Goal: Complete application form: Complete application form

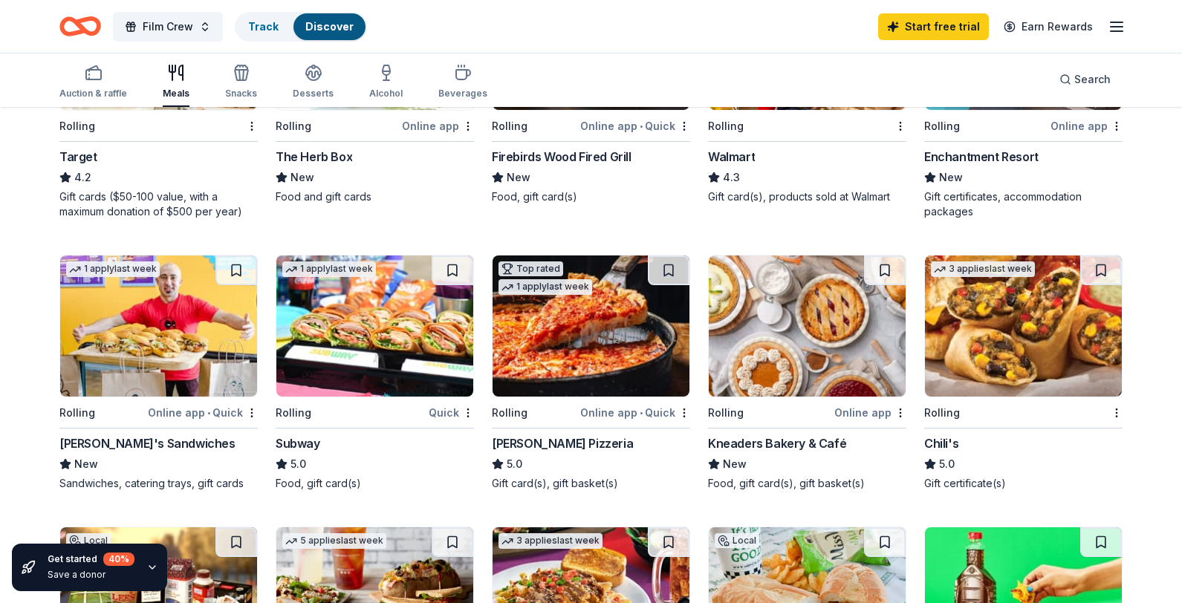
scroll to position [589, 0]
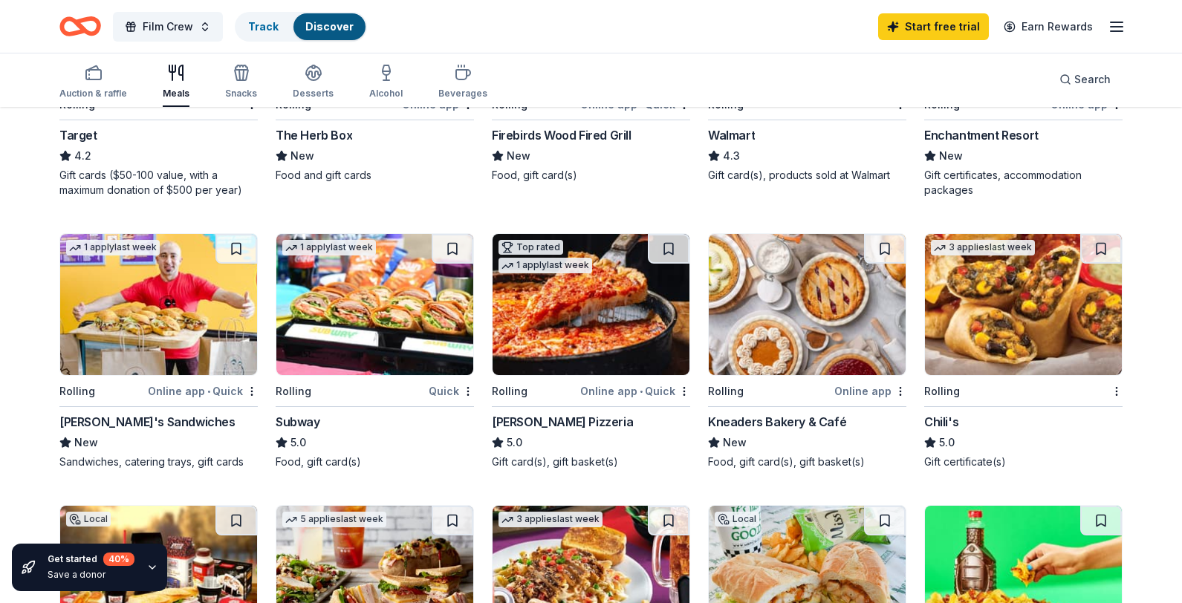
click at [411, 343] on img at bounding box center [374, 304] width 197 height 141
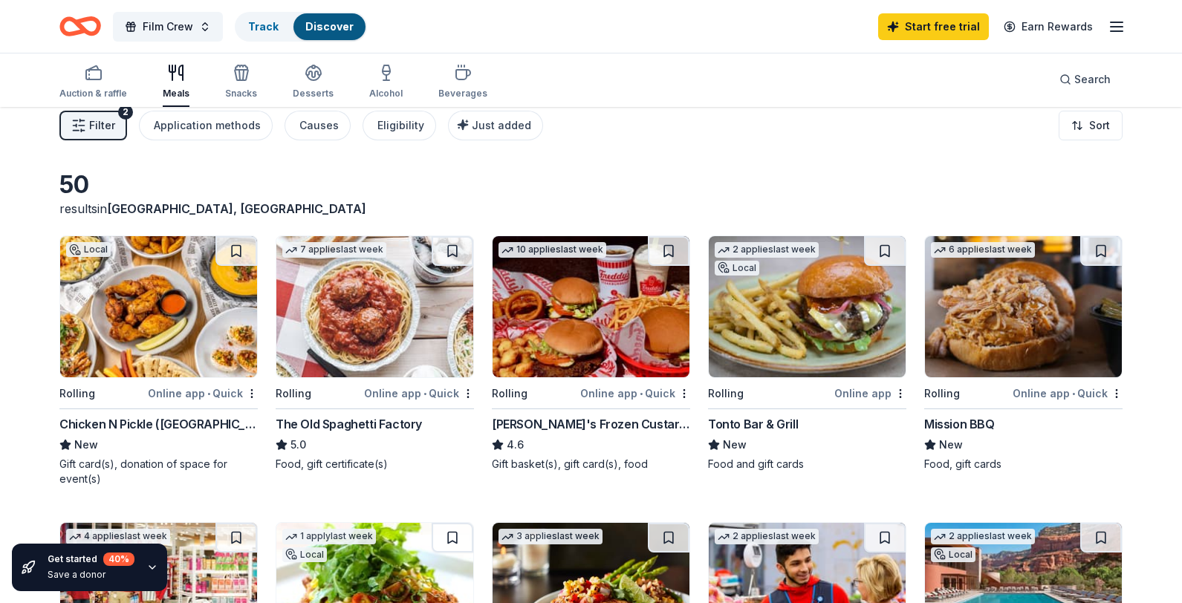
scroll to position [0, 0]
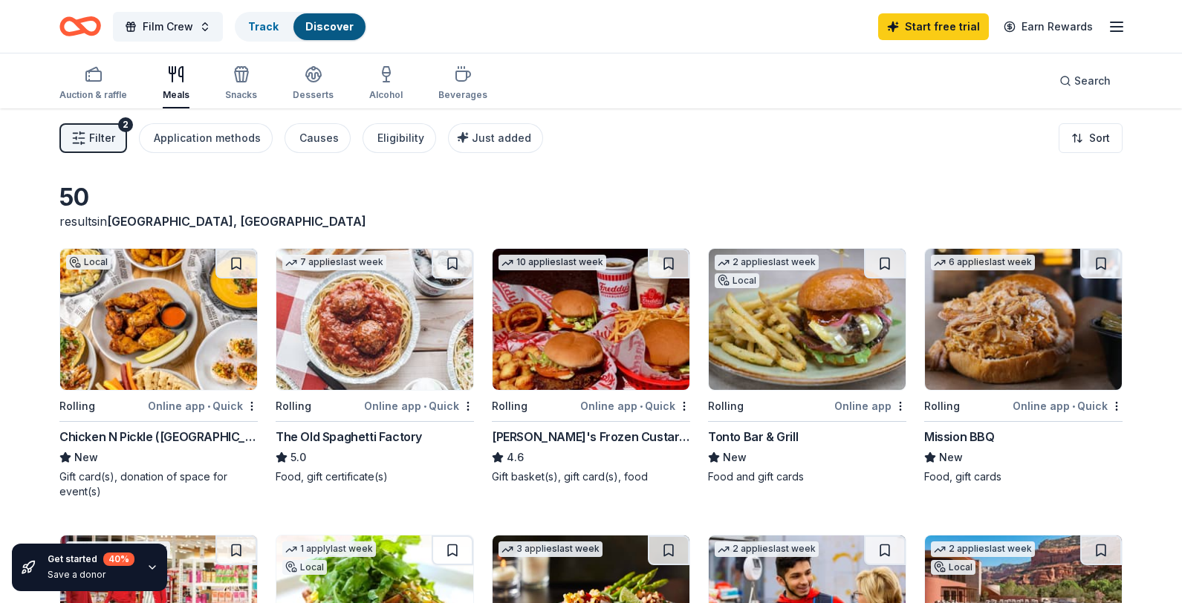
click at [599, 403] on div "Online app • Quick" at bounding box center [635, 406] width 110 height 19
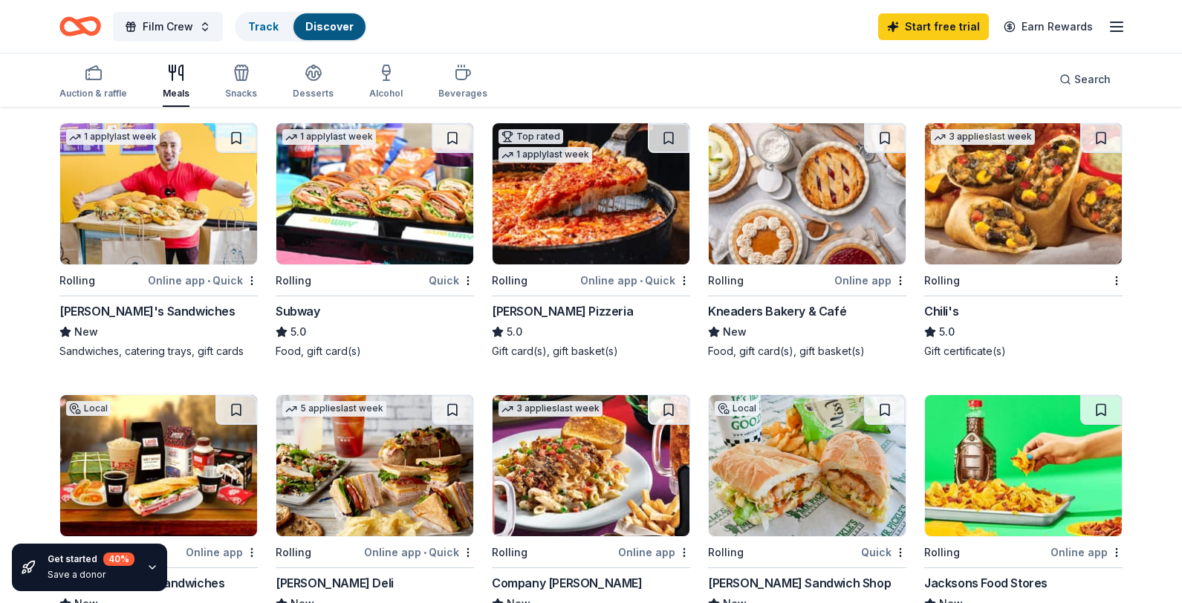
scroll to position [713, 0]
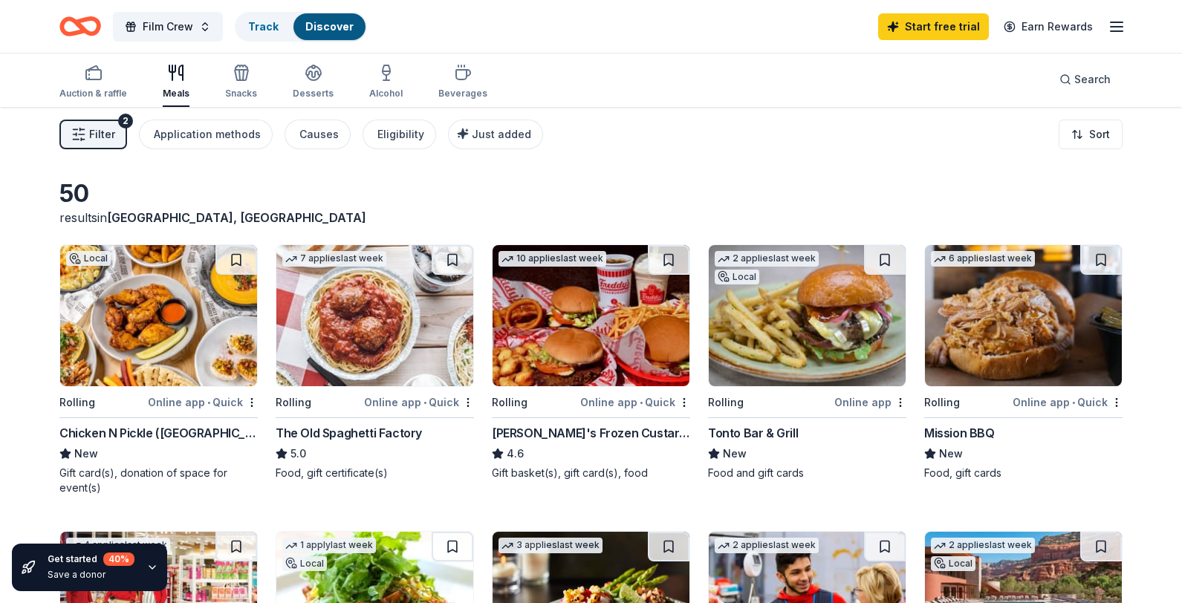
scroll to position [0, 0]
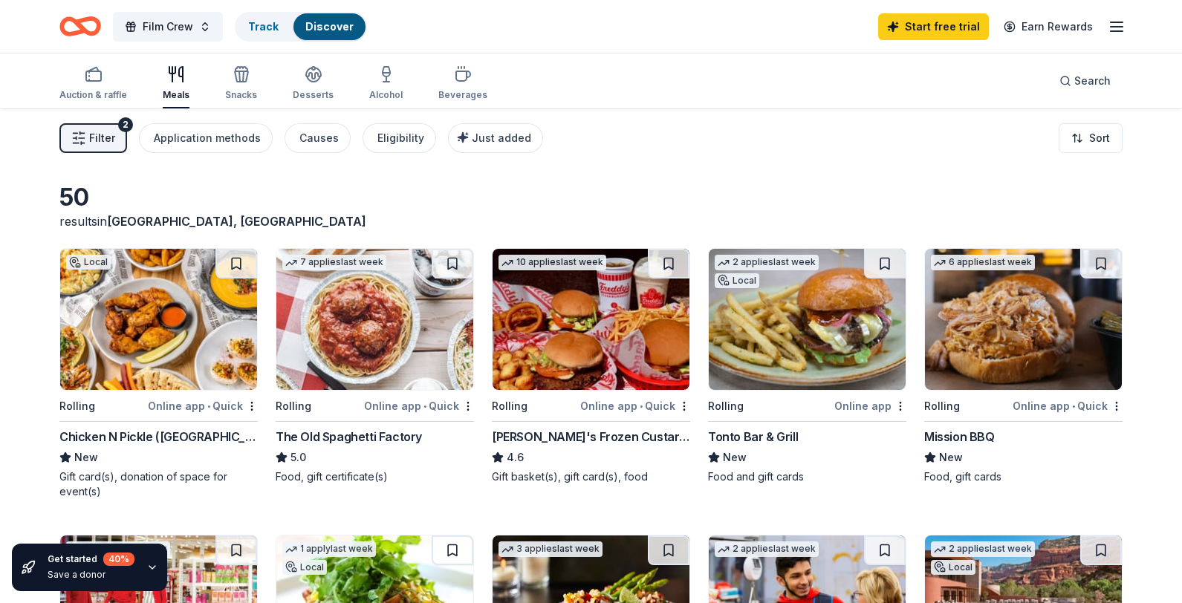
click at [91, 132] on span "Filter" at bounding box center [102, 138] width 26 height 18
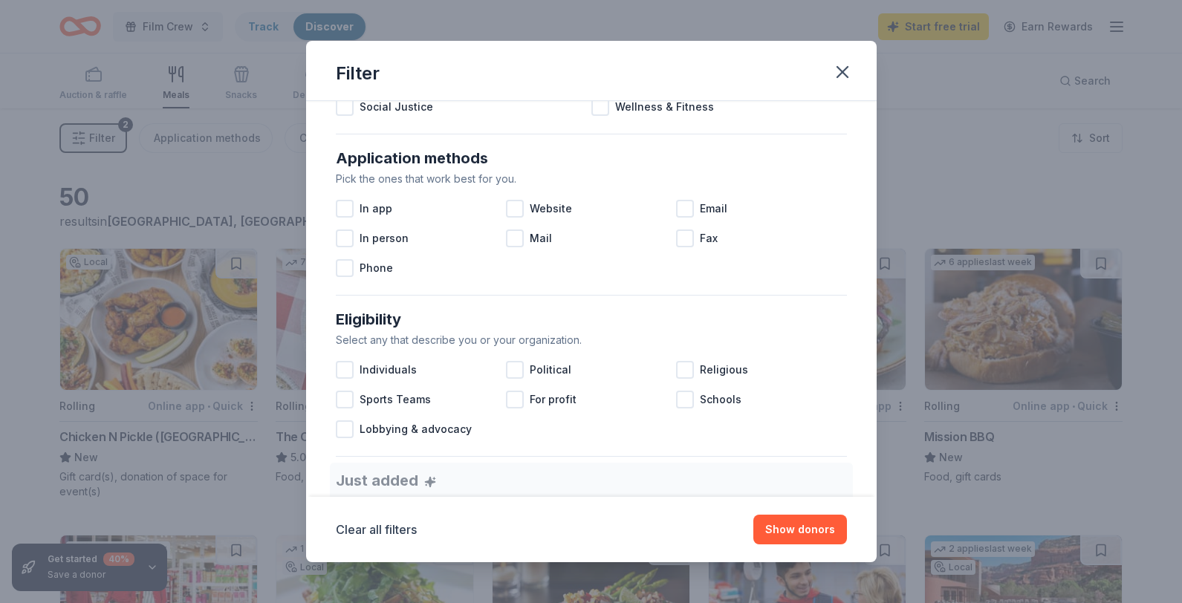
scroll to position [236, 0]
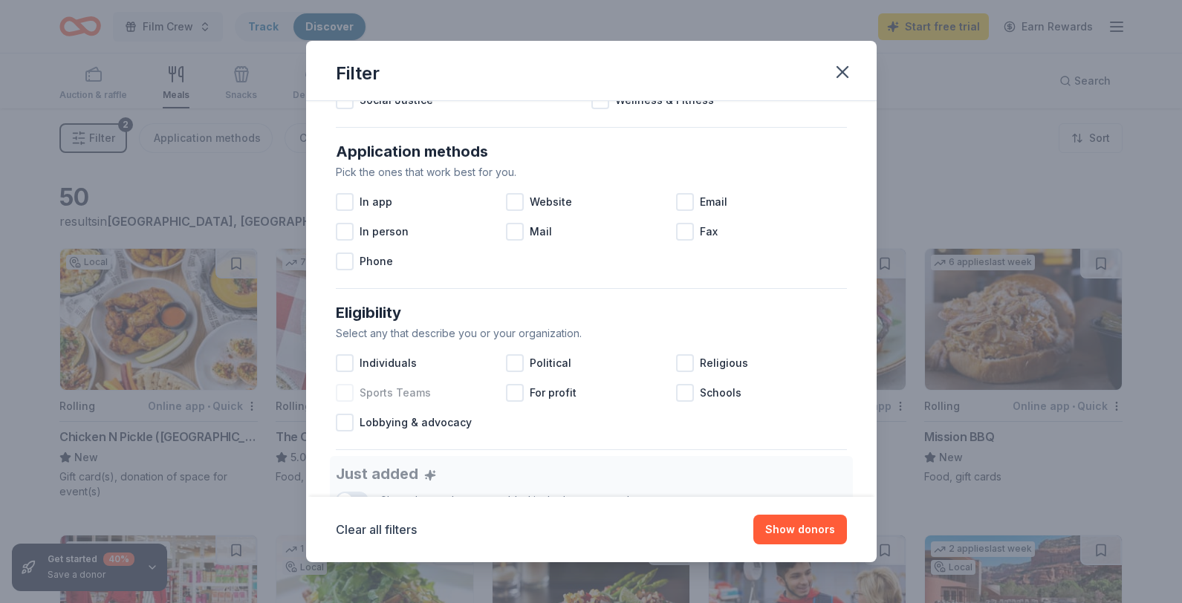
click at [343, 391] on div at bounding box center [345, 393] width 18 height 18
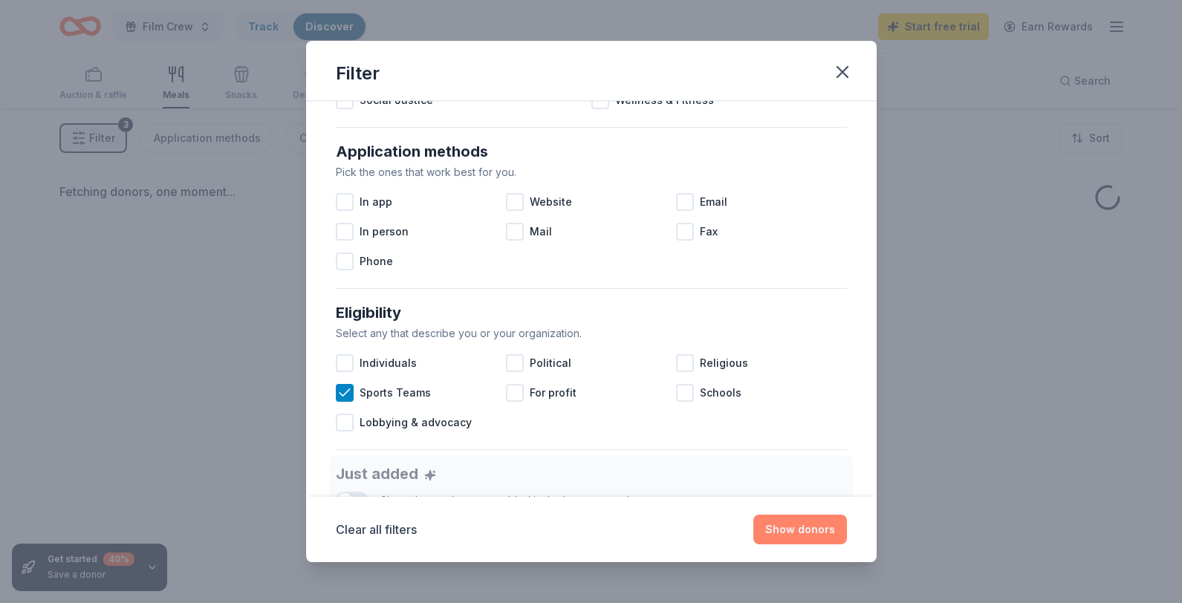
click at [790, 528] on button "Show donors" at bounding box center [801, 530] width 94 height 30
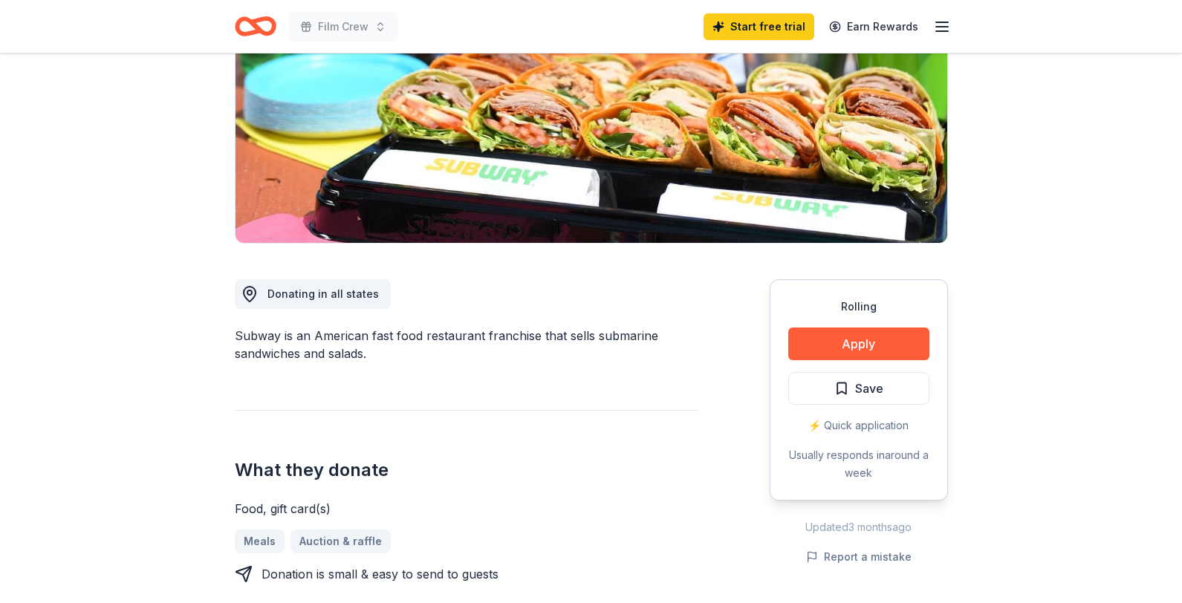
scroll to position [239, 0]
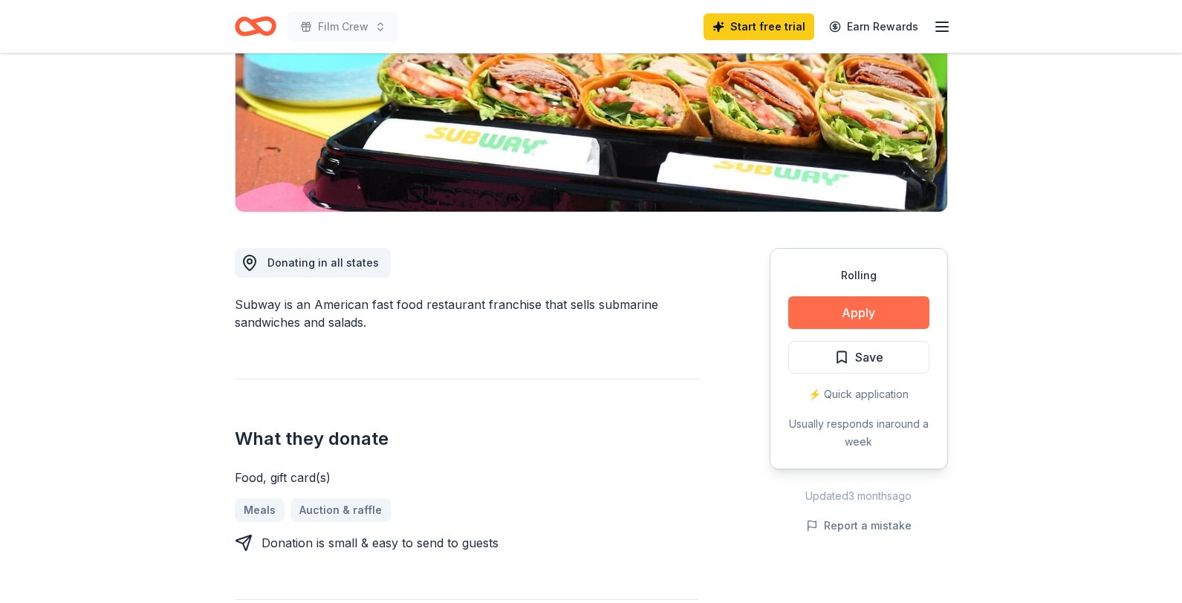
click at [873, 314] on button "Apply" at bounding box center [858, 313] width 141 height 33
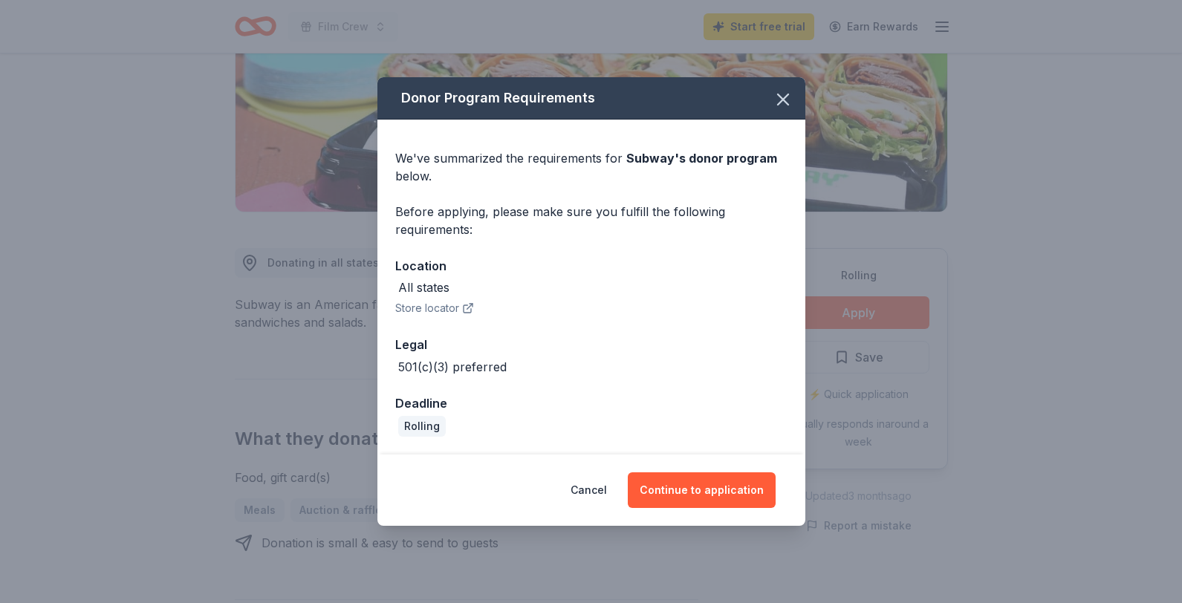
click at [431, 286] on div "All states" at bounding box center [423, 288] width 51 height 18
click at [416, 318] on div "We've summarized the requirements for Subway 's donor program below. Before app…" at bounding box center [592, 287] width 428 height 335
click at [418, 313] on button "Store locator" at bounding box center [434, 308] width 79 height 18
click at [685, 491] on button "Continue to application" at bounding box center [702, 491] width 148 height 36
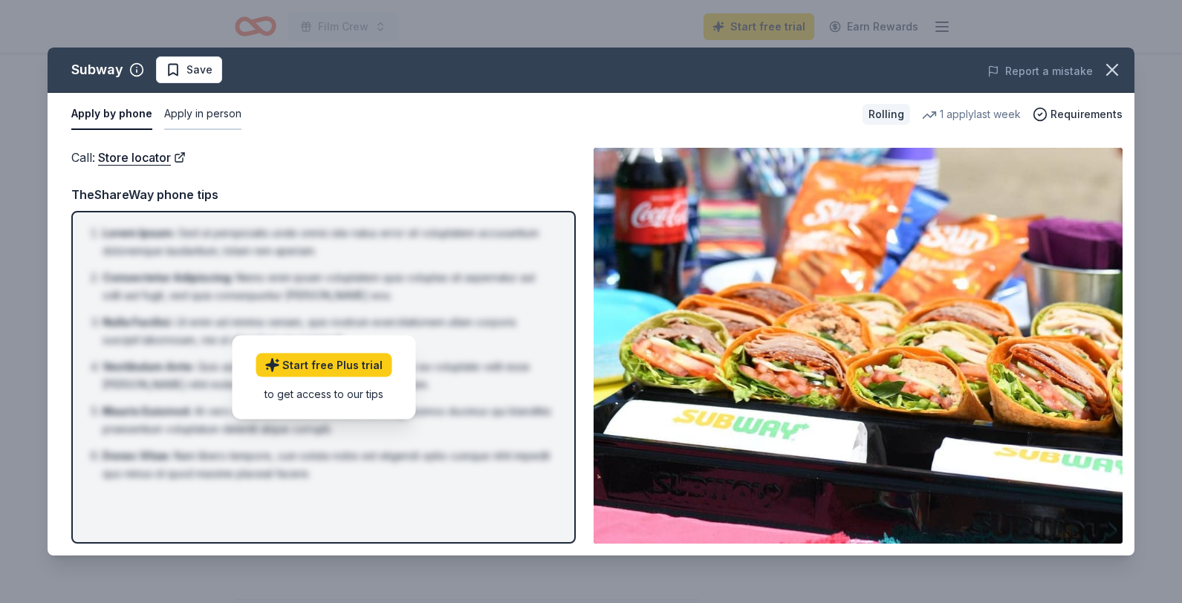
click at [212, 111] on button "Apply in person" at bounding box center [202, 114] width 77 height 31
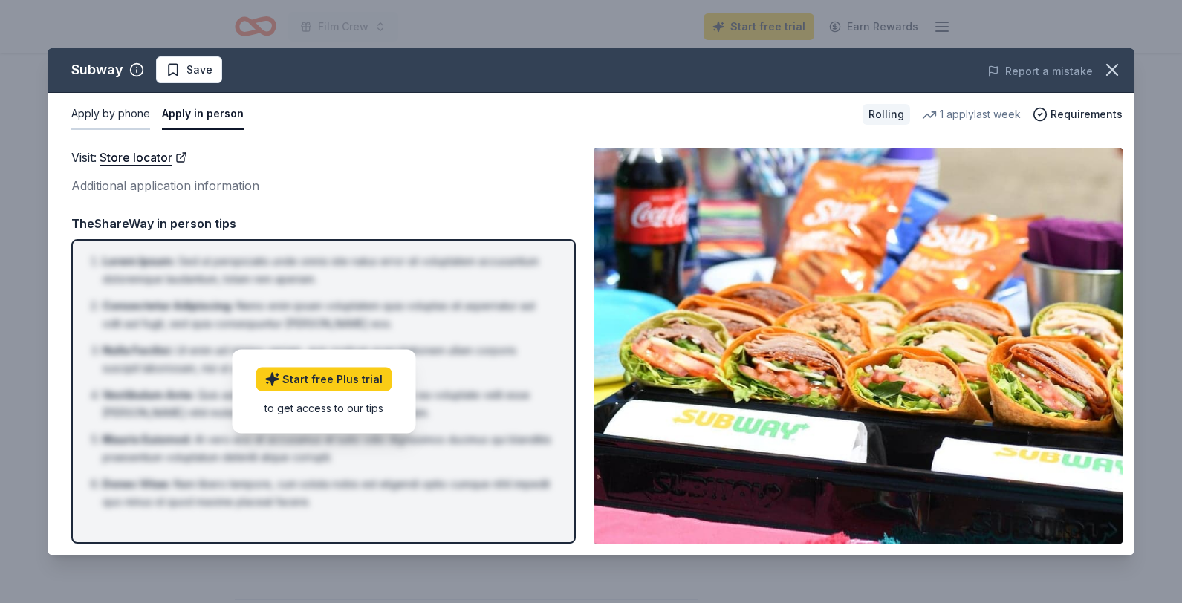
click at [131, 114] on button "Apply by phone" at bounding box center [110, 114] width 79 height 31
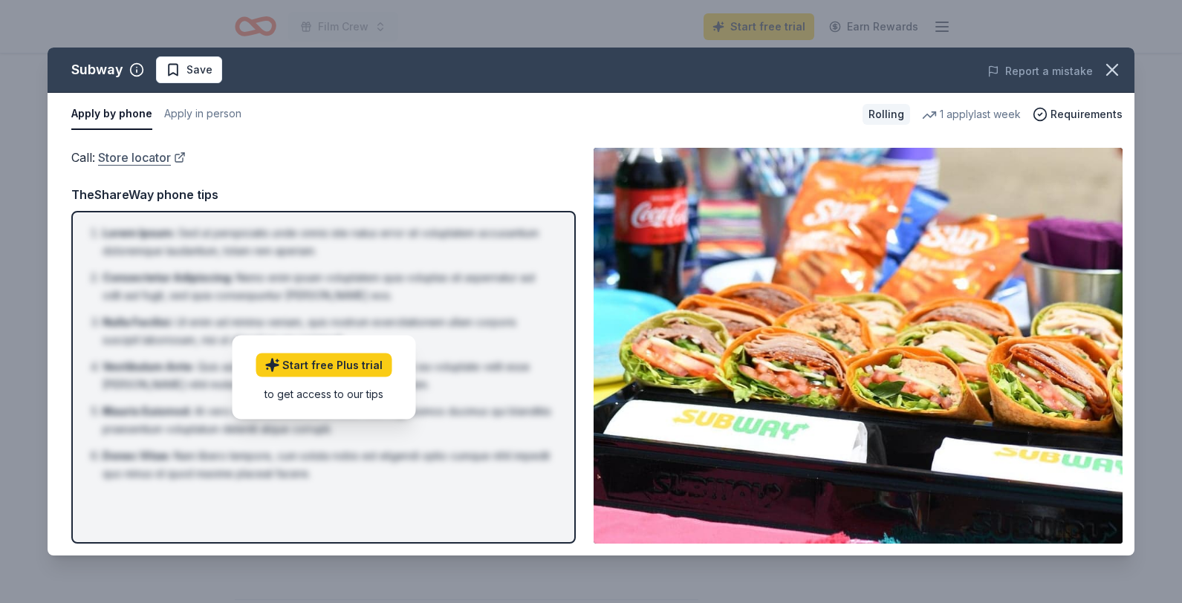
click at [161, 158] on link "Store locator" at bounding box center [142, 157] width 88 height 19
click at [228, 111] on button "Apply in person" at bounding box center [202, 114] width 77 height 31
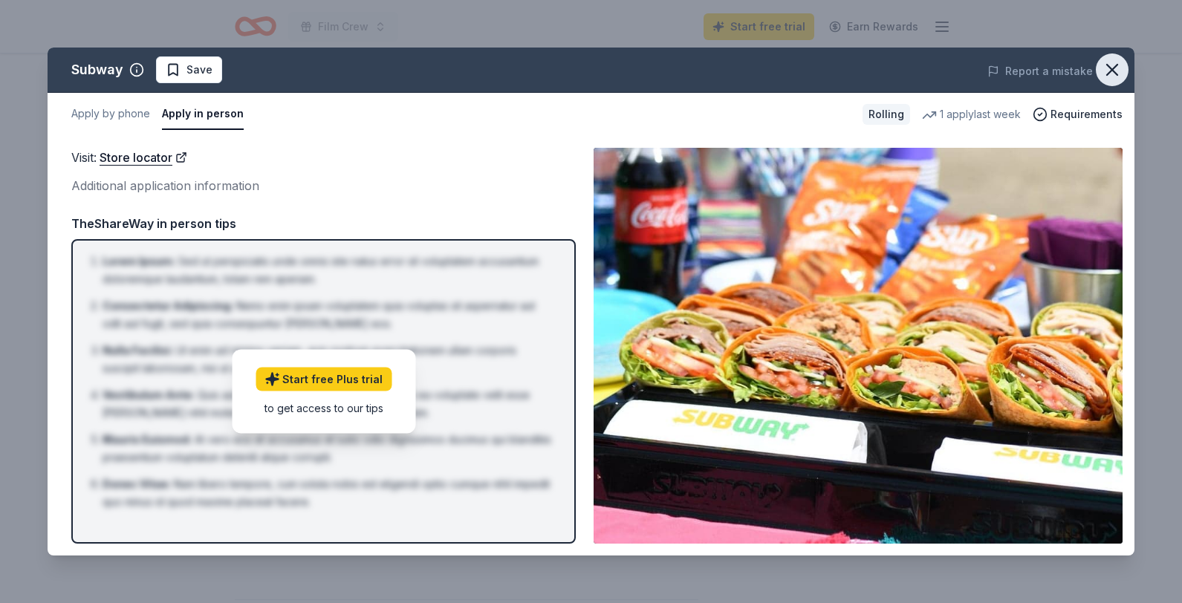
click at [1113, 71] on icon "button" at bounding box center [1112, 69] width 21 height 21
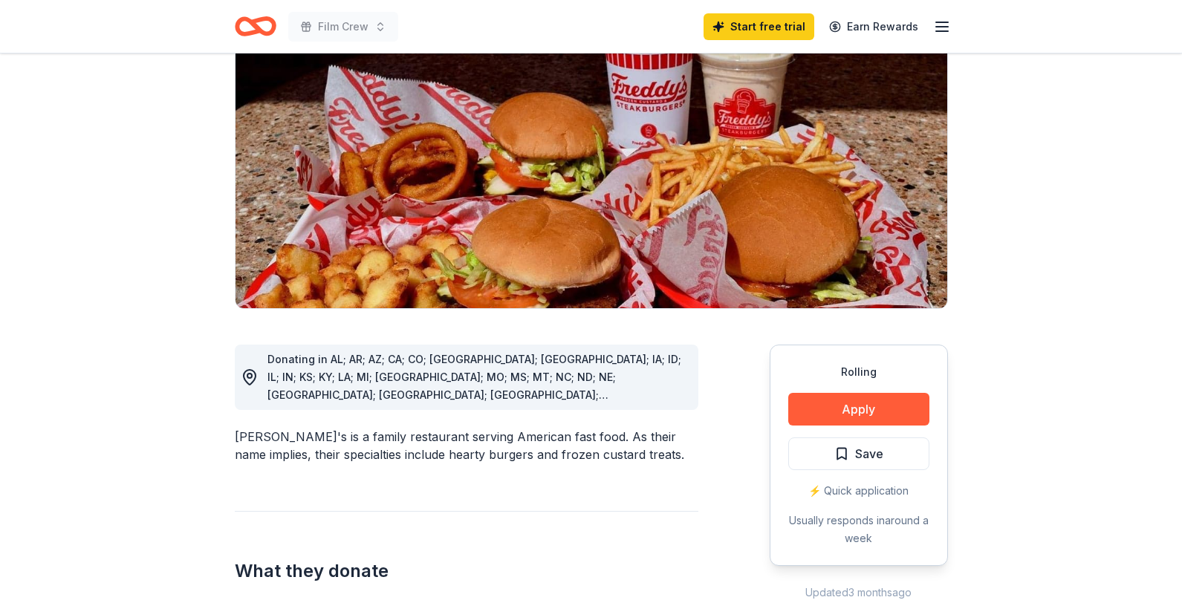
scroll to position [192, 0]
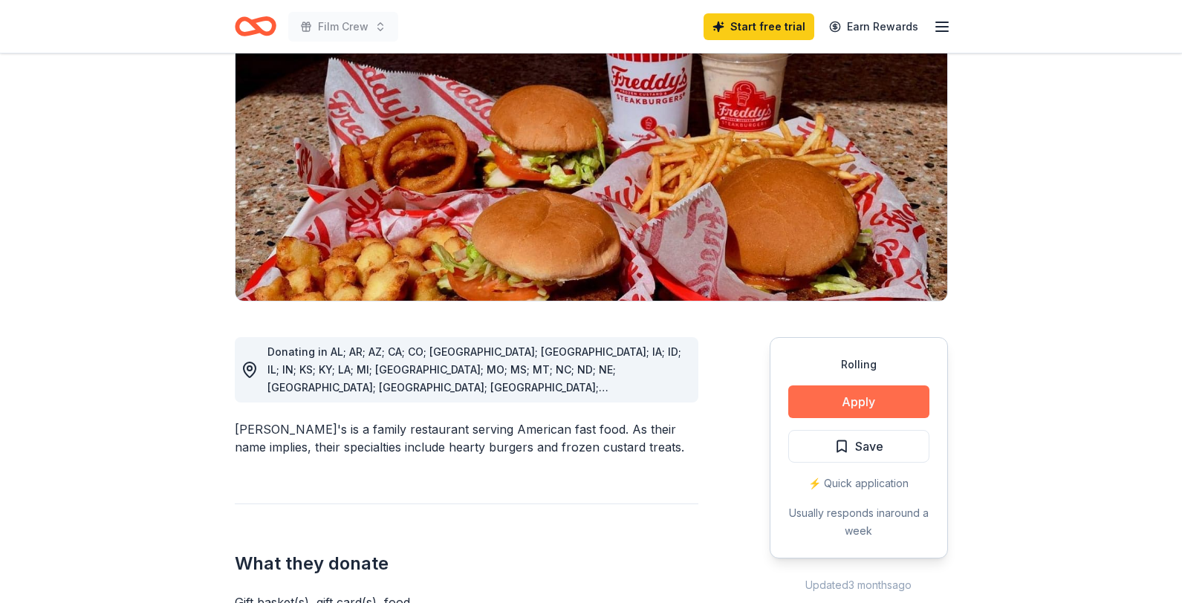
click at [857, 386] on button "Apply" at bounding box center [858, 402] width 141 height 33
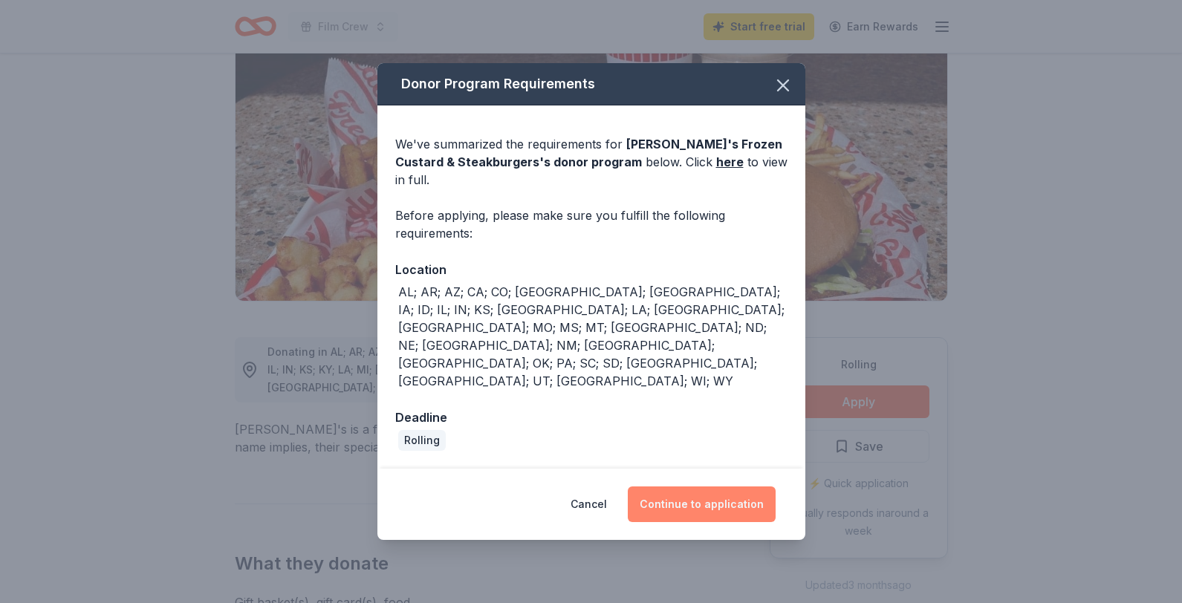
click at [722, 487] on button "Continue to application" at bounding box center [702, 505] width 148 height 36
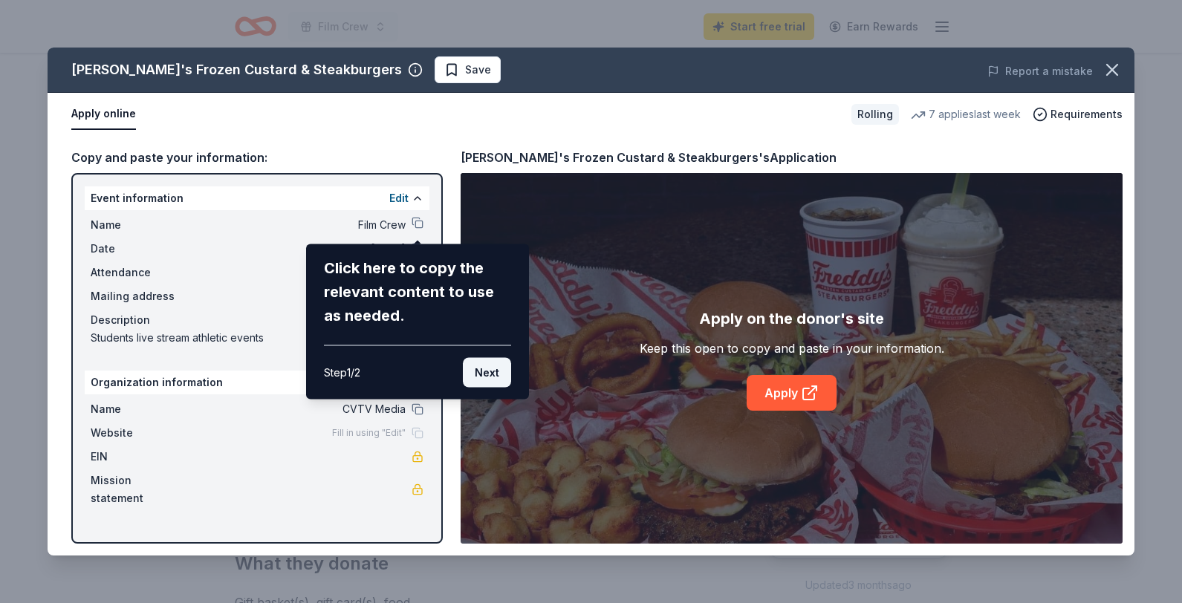
click at [487, 372] on button "Next" at bounding box center [487, 373] width 48 height 30
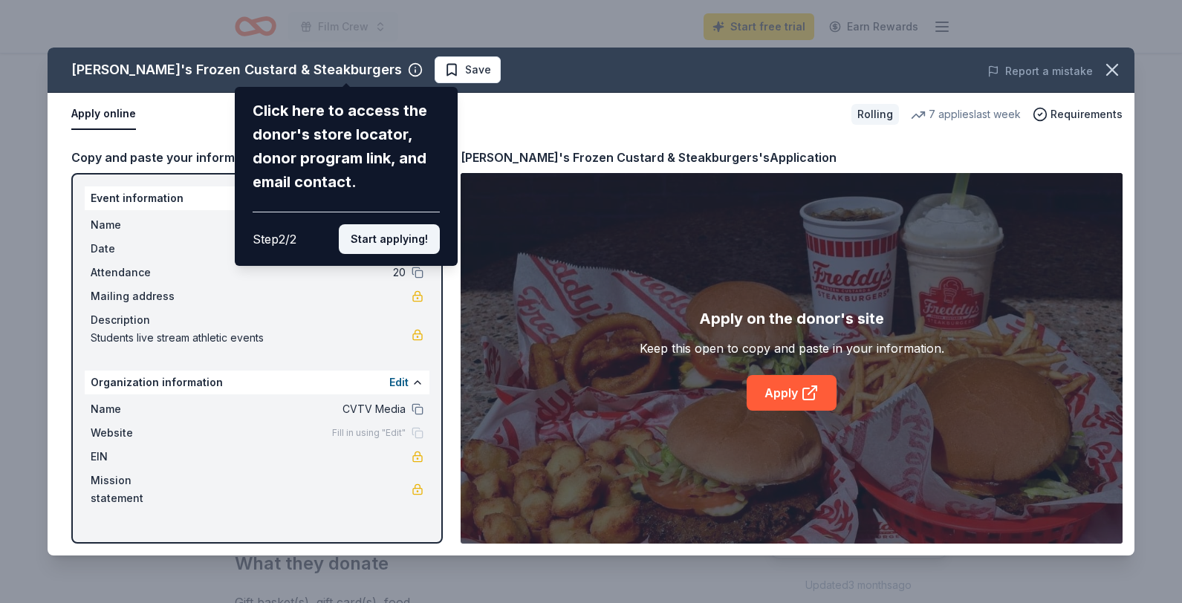
click at [416, 242] on button "Start applying!" at bounding box center [389, 239] width 101 height 30
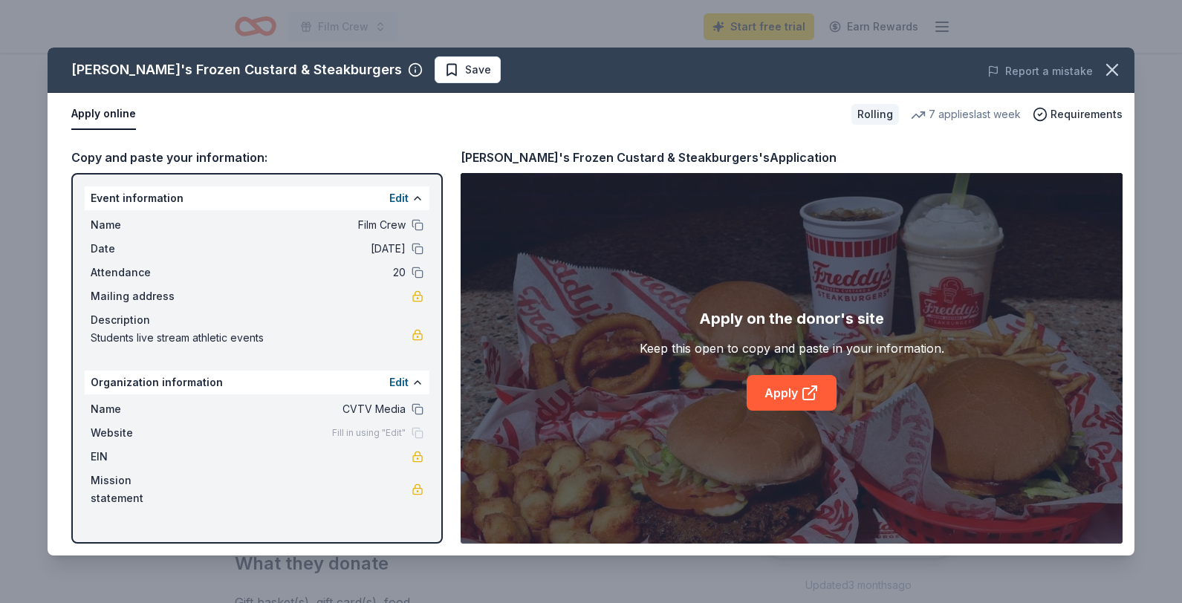
click at [197, 293] on div "Mailing address" at bounding box center [257, 297] width 333 height 18
click at [181, 293] on span "Mailing address" at bounding box center [141, 297] width 100 height 18
click at [790, 402] on link "Apply" at bounding box center [792, 393] width 90 height 36
click at [1114, 69] on icon "button" at bounding box center [1112, 69] width 21 height 21
